Goal: Navigation & Orientation: Understand site structure

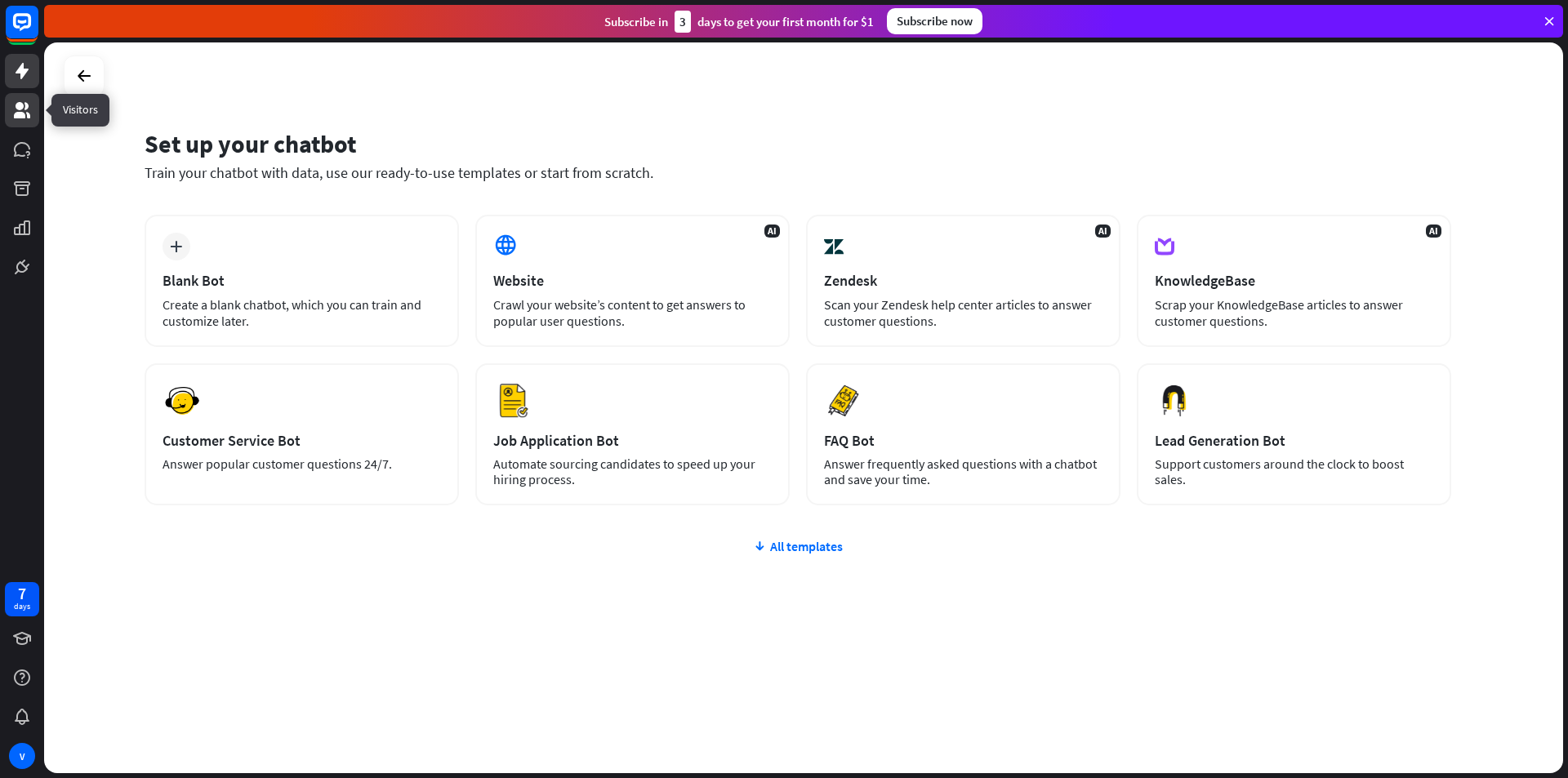
click at [23, 119] on icon at bounding box center [22, 110] width 20 height 20
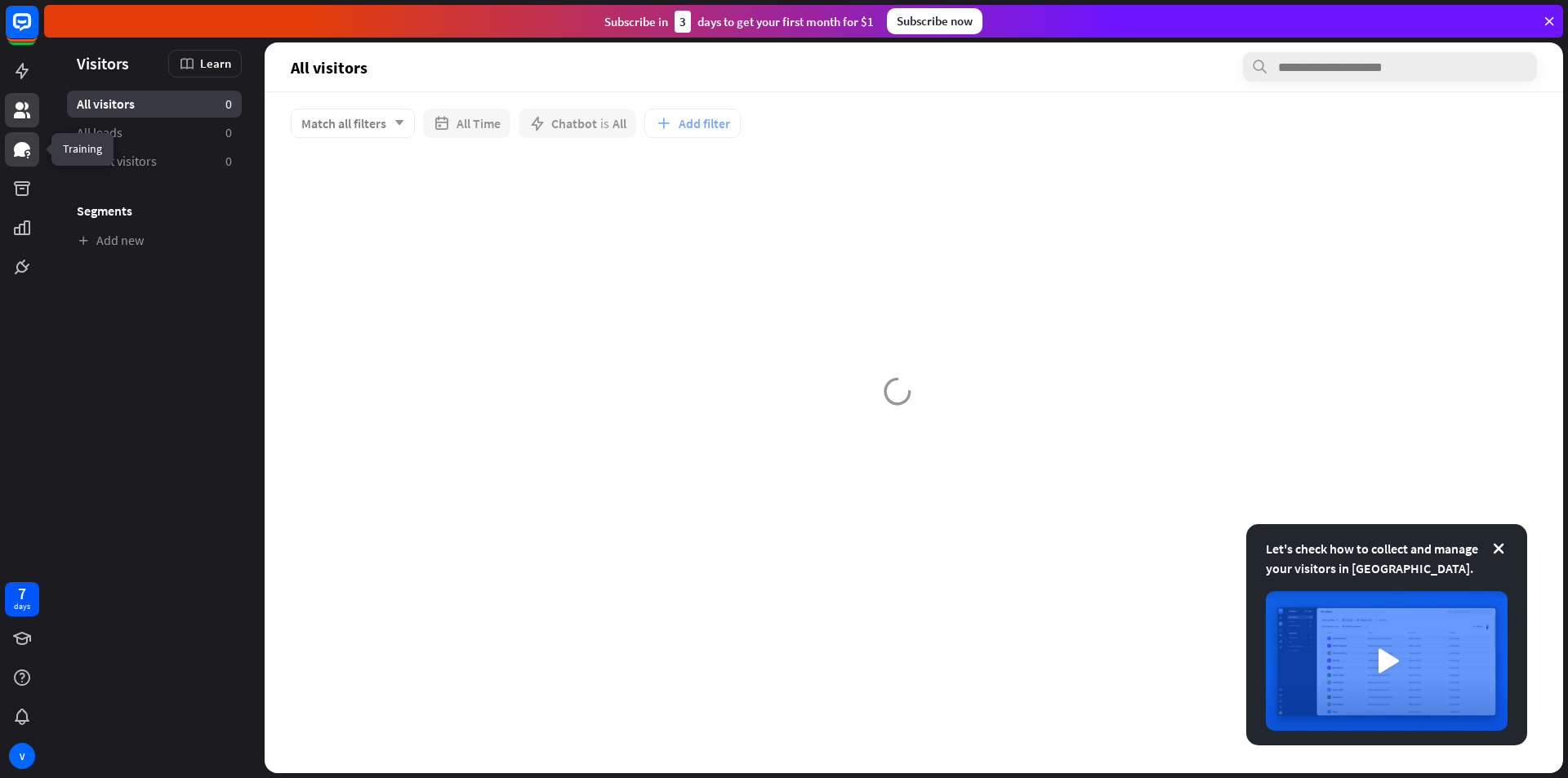
click at [27, 164] on link at bounding box center [22, 149] width 34 height 34
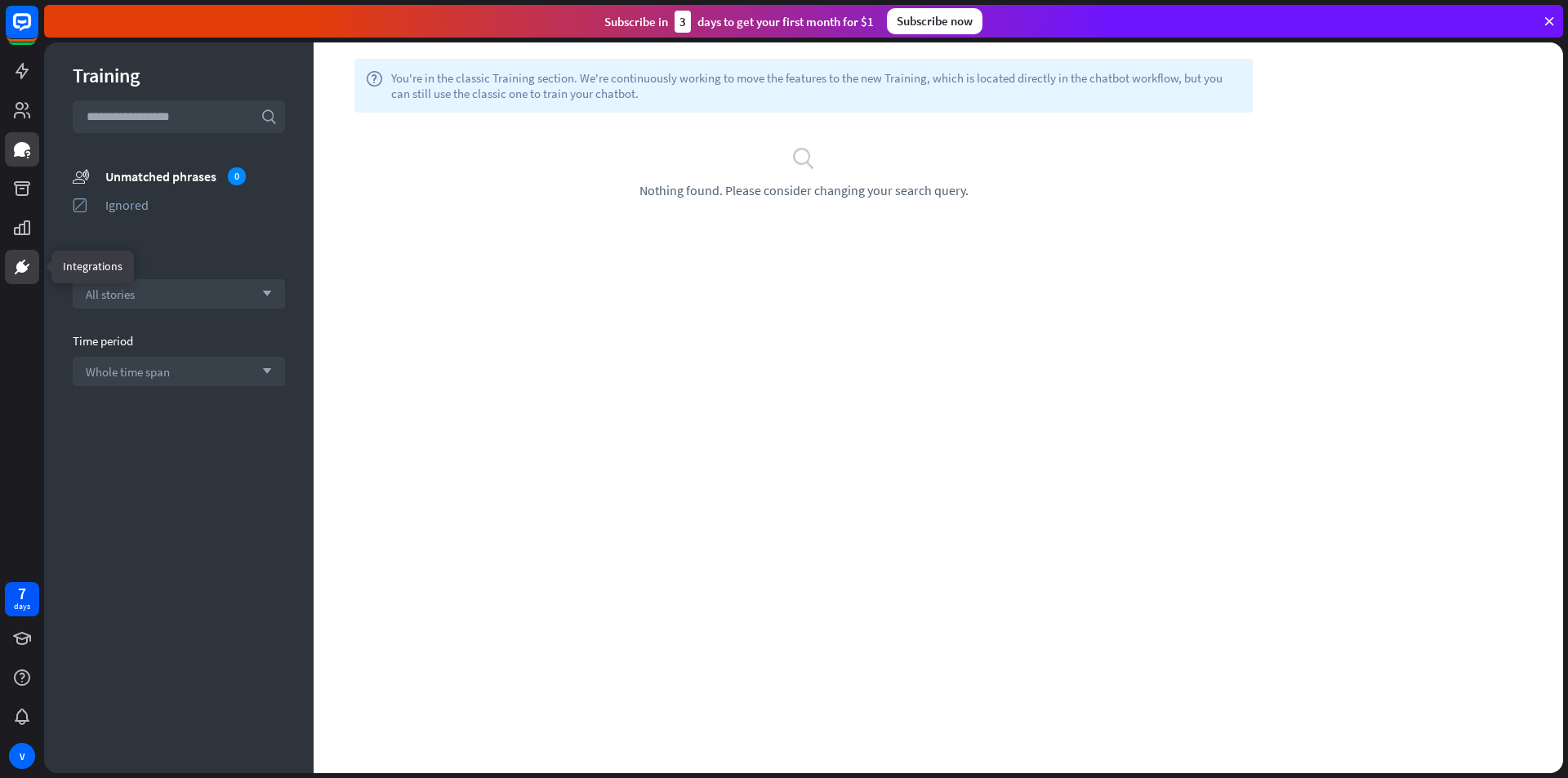
click at [17, 266] on icon at bounding box center [22, 267] width 11 height 11
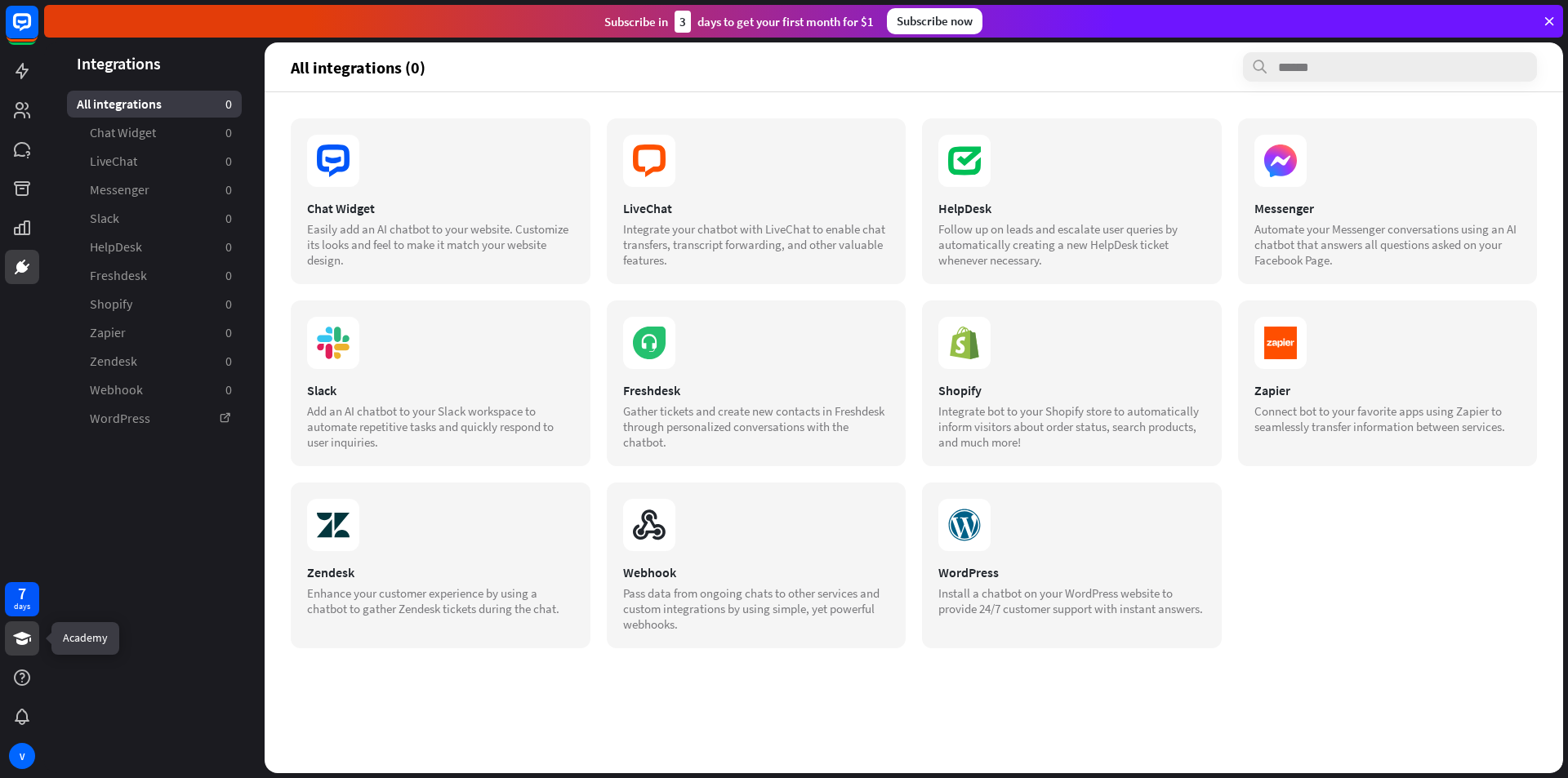
click at [18, 631] on icon at bounding box center [22, 638] width 20 height 20
